Goal: Information Seeking & Learning: Learn about a topic

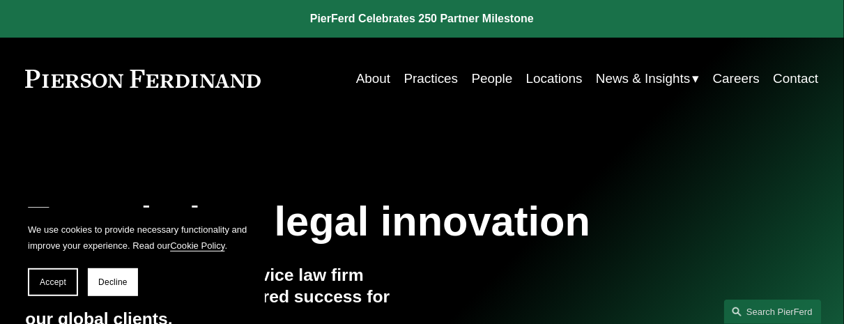
click at [491, 80] on link "People" at bounding box center [492, 79] width 41 height 26
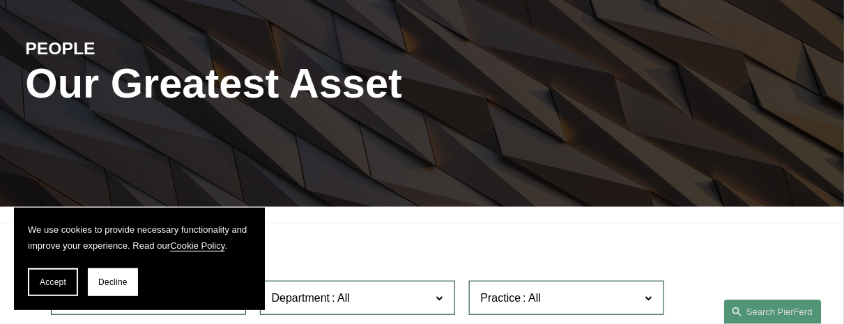
scroll to position [349, 0]
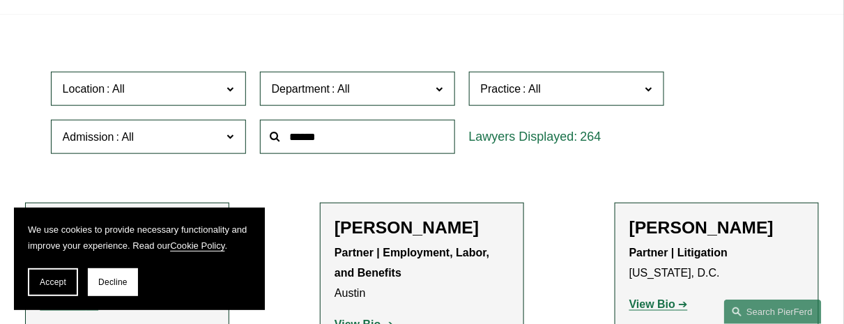
click at [325, 139] on input "text" at bounding box center [357, 137] width 195 height 34
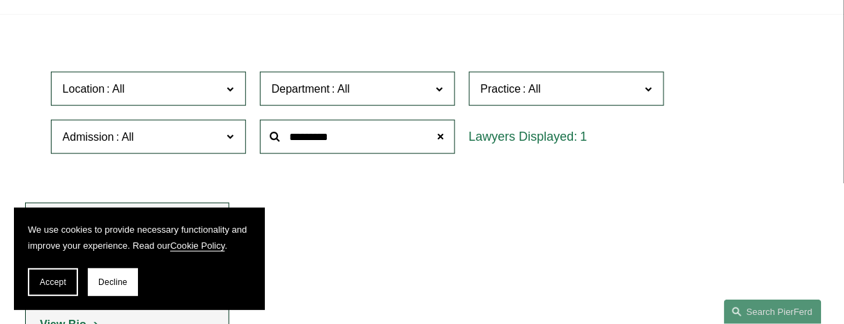
type input "*********"
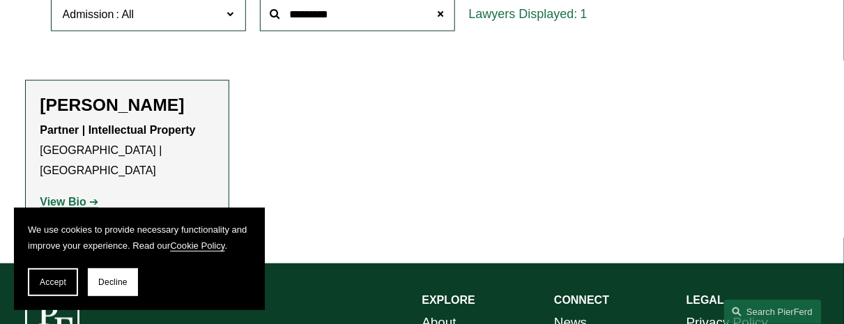
scroll to position [471, 0]
click at [59, 196] on strong "View Bio" at bounding box center [63, 202] width 46 height 12
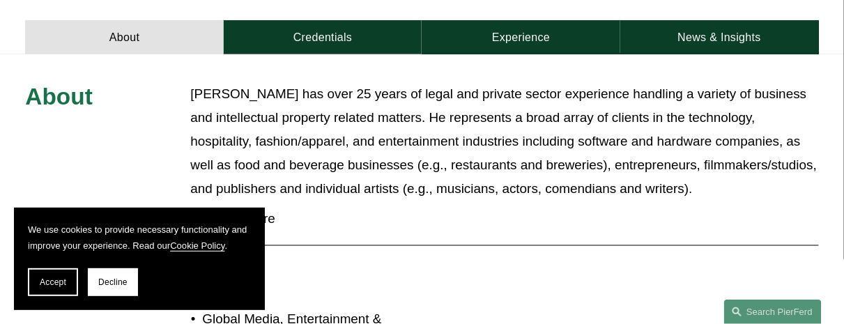
scroll to position [488, 0]
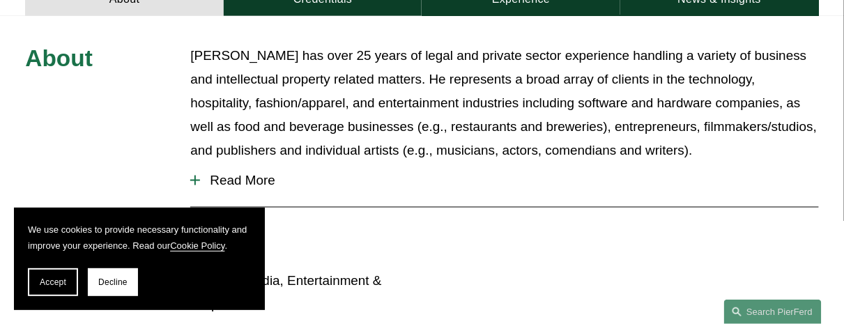
click at [262, 173] on span "Read More" at bounding box center [509, 180] width 618 height 15
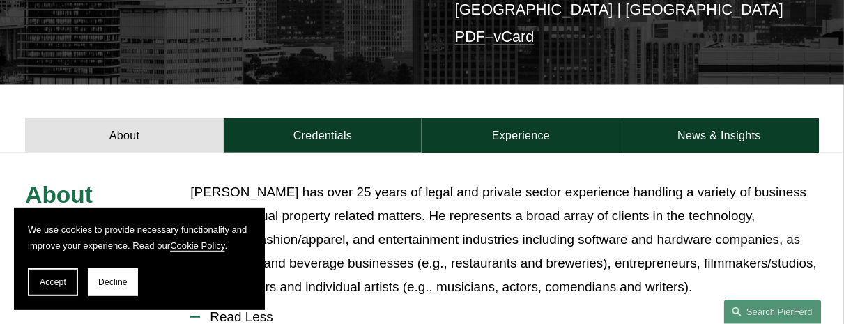
scroll to position [349, 0]
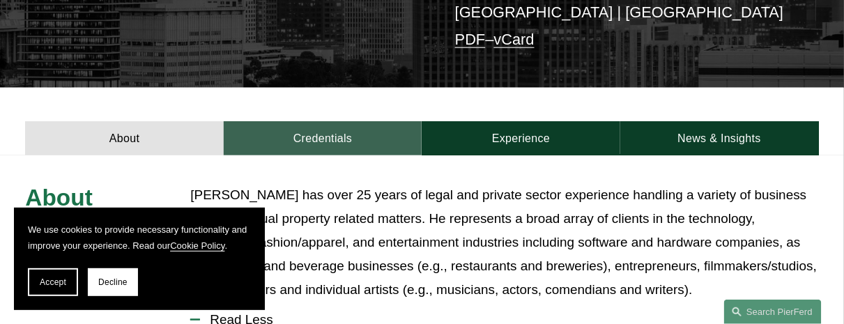
click at [306, 121] on link "Credentials" at bounding box center [323, 138] width 199 height 34
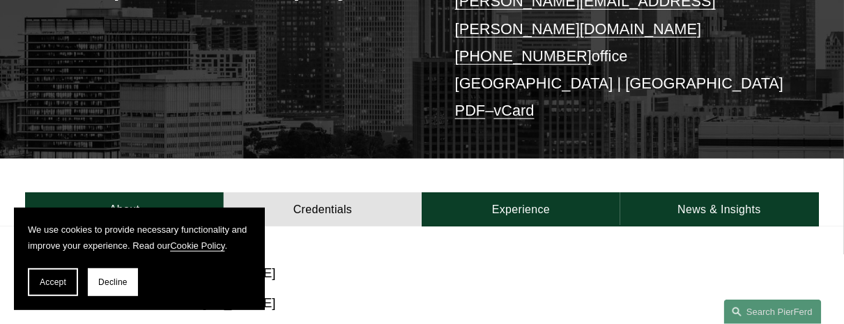
scroll to position [279, 0]
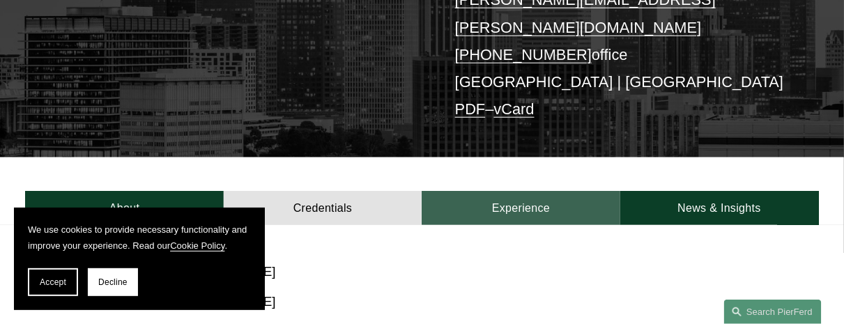
click at [494, 191] on link "Experience" at bounding box center [521, 208] width 199 height 34
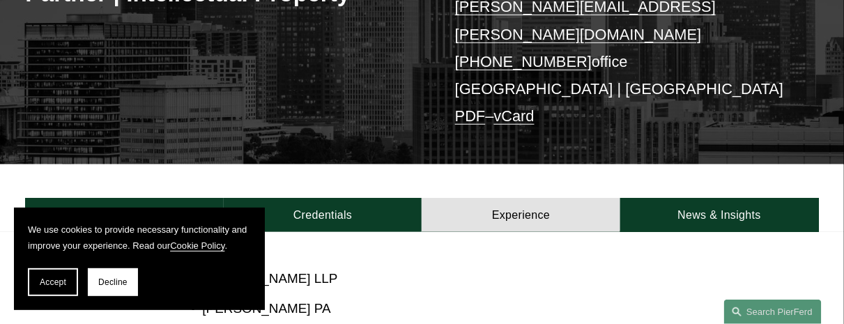
scroll to position [209, 0]
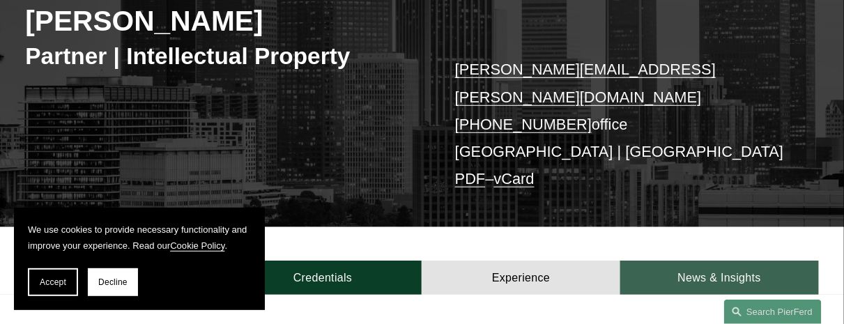
click at [678, 261] on link "News & Insights" at bounding box center [719, 278] width 199 height 34
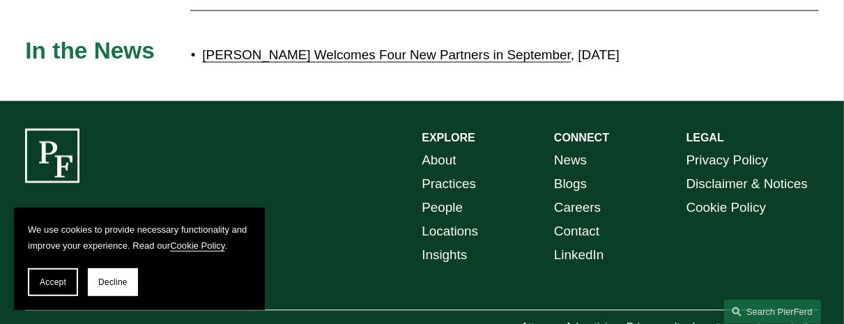
scroll to position [1950, 0]
click at [463, 62] on link "[PERSON_NAME] Welcomes Four New Partners in September" at bounding box center [386, 54] width 369 height 15
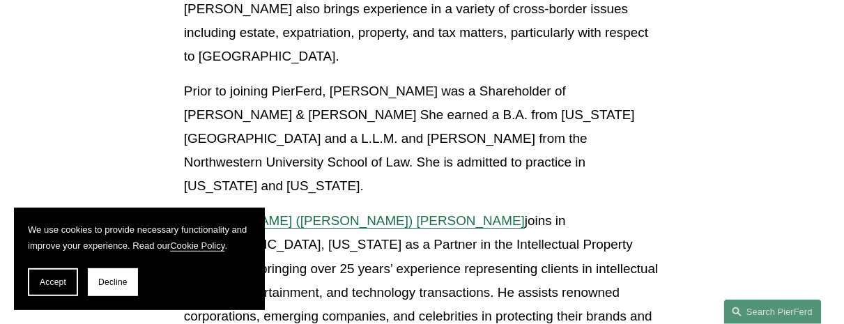
scroll to position [1108, 0]
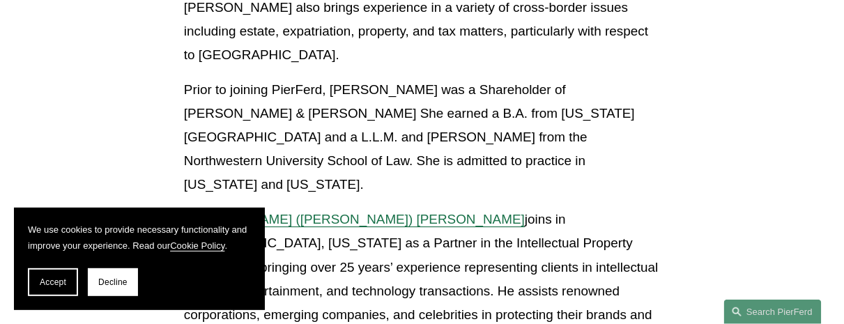
click at [265, 212] on span "Gregory (Greg) B. Perleberg" at bounding box center [354, 219] width 341 height 15
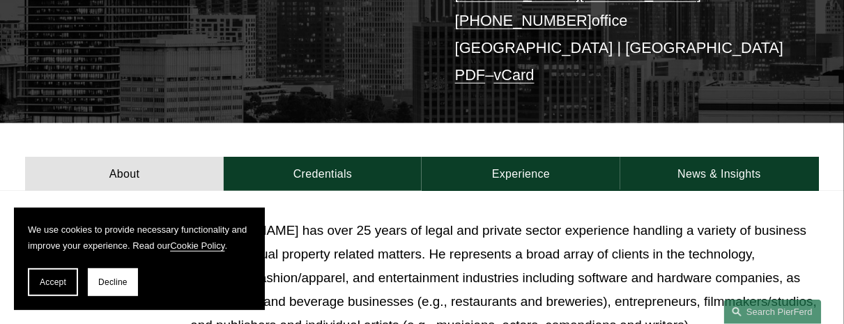
scroll to position [279, 0]
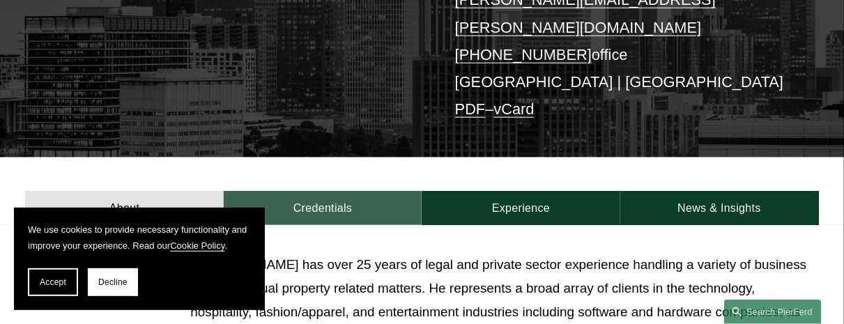
click at [339, 191] on link "Credentials" at bounding box center [323, 208] width 199 height 34
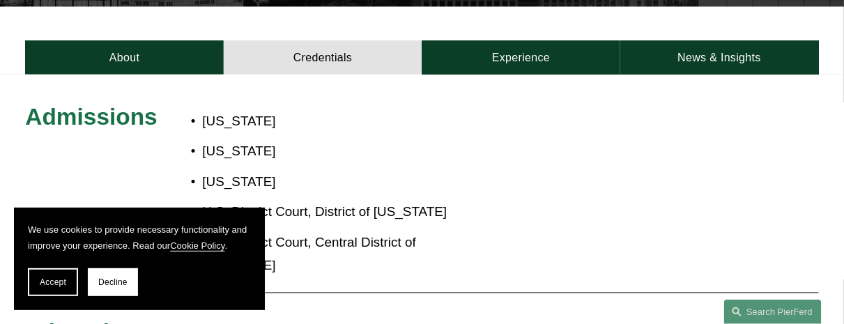
scroll to position [418, 0]
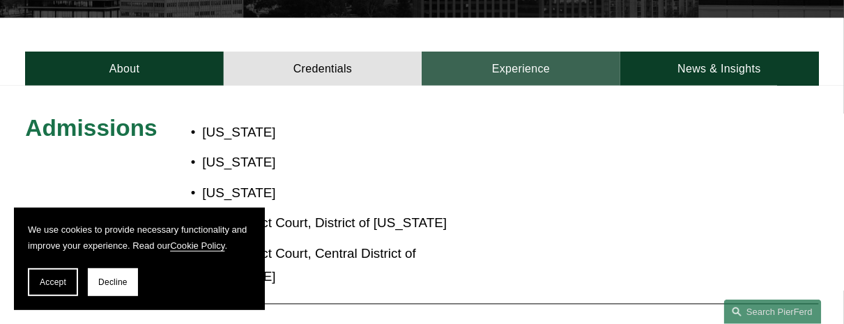
click at [471, 52] on link "Experience" at bounding box center [521, 69] width 199 height 34
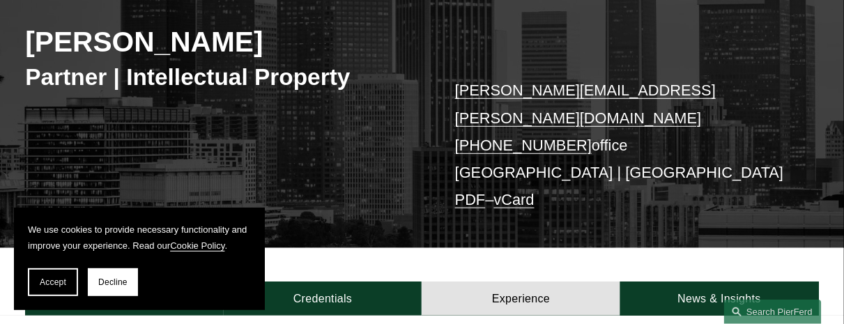
scroll to position [279, 0]
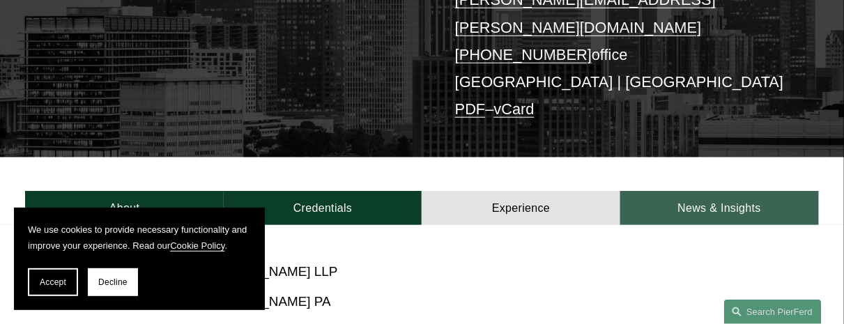
click at [703, 191] on link "News & Insights" at bounding box center [719, 208] width 199 height 34
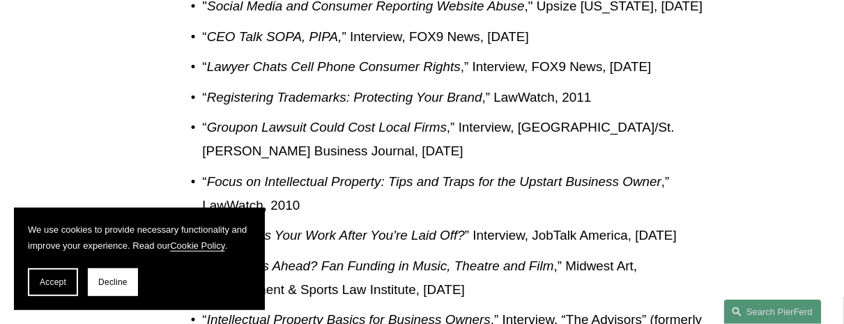
scroll to position [836, 0]
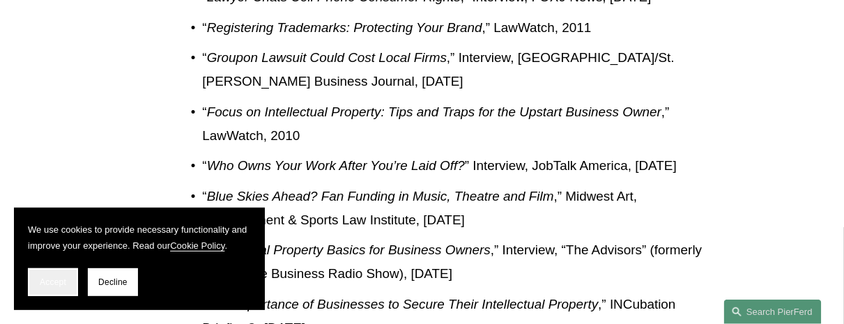
click at [38, 286] on button "Accept" at bounding box center [53, 282] width 50 height 28
